Goal: Find specific page/section: Find specific page/section

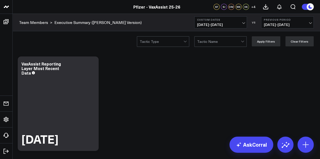
click at [236, 24] on span "[DATE] - [DATE]" at bounding box center [220, 25] width 47 height 4
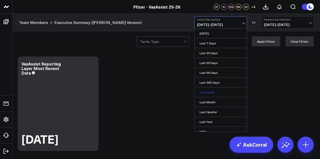
scroll to position [33, 0]
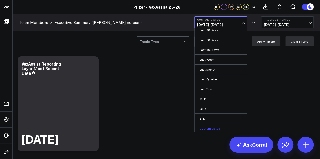
click at [217, 127] on link "Custom Dates" at bounding box center [220, 129] width 52 height 10
select select "9"
select select "2025"
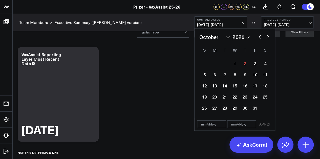
scroll to position [0, 0]
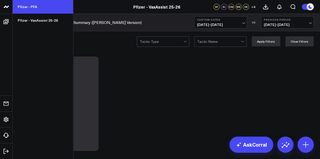
click at [30, 4] on link "Pfizer - PFA" at bounding box center [43, 7] width 60 height 14
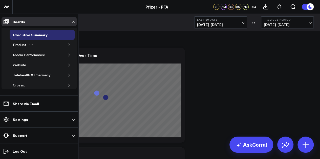
click at [66, 42] on div "Product" at bounding box center [42, 45] width 65 height 10
click at [67, 45] on icon "button" at bounding box center [68, 44] width 3 height 3
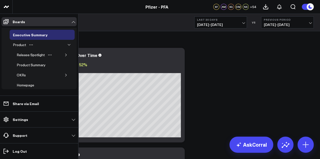
click at [65, 55] on icon "button" at bounding box center [65, 55] width 1 height 3
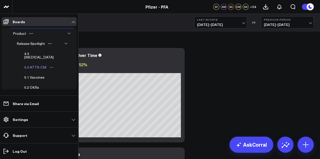
scroll to position [12, 0]
click at [39, 74] on div "5.1 Vaccines" at bounding box center [34, 77] width 23 height 6
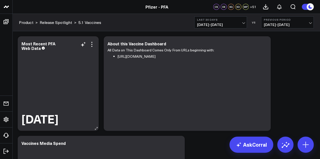
scroll to position [39, 0]
